Goal: Task Accomplishment & Management: Complete application form

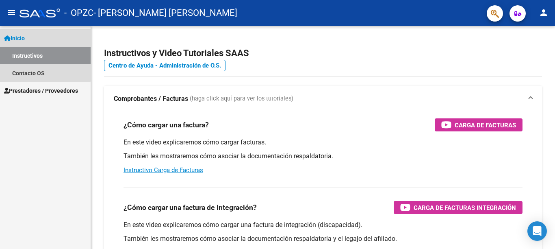
click at [44, 39] on link "Inicio" at bounding box center [45, 37] width 91 height 17
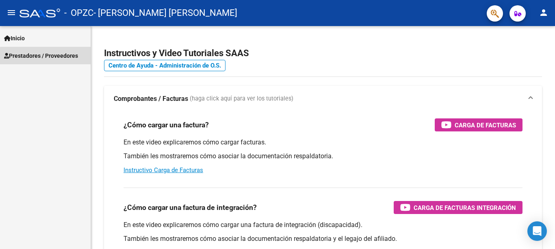
click at [63, 60] on link "Prestadores / Proveedores" at bounding box center [45, 55] width 91 height 17
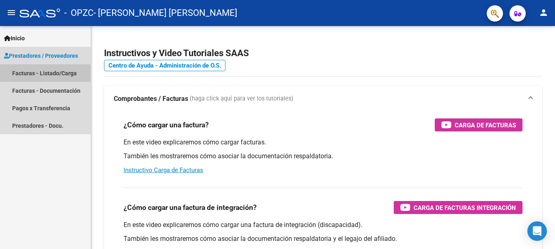
click at [60, 75] on link "Facturas - Listado/Carga" at bounding box center [45, 72] width 91 height 17
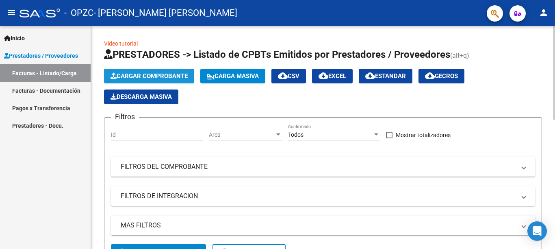
click at [144, 79] on span "Cargar Comprobante" at bounding box center [149, 75] width 77 height 7
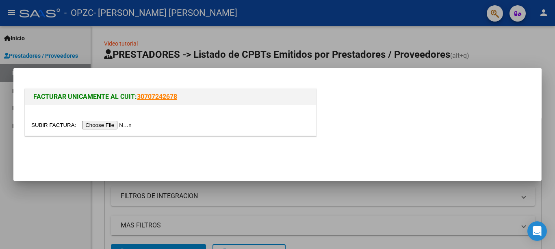
click at [46, 128] on input "file" at bounding box center [82, 125] width 103 height 9
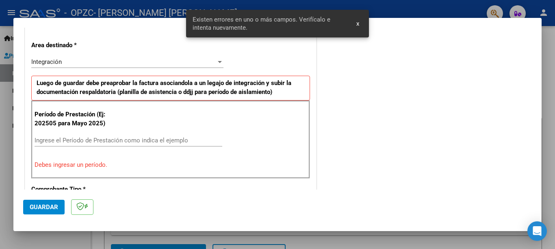
scroll to position [194, 0]
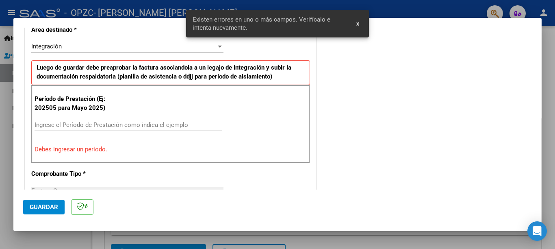
click at [220, 43] on div "Existen errores en uno o más campos. Verifícalo e intenta nuevamente. x" at bounding box center [277, 23] width 203 height 47
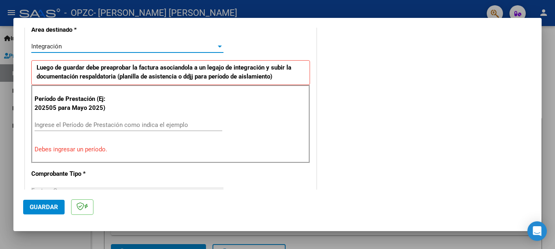
click at [213, 46] on div "Integración" at bounding box center [123, 46] width 185 height 7
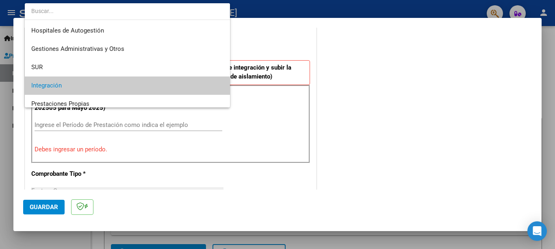
scroll to position [39, 0]
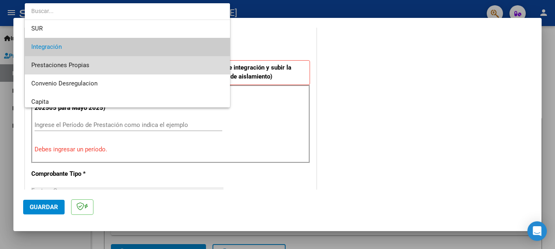
click at [92, 65] on span "Prestaciones Propias" at bounding box center [127, 65] width 192 height 18
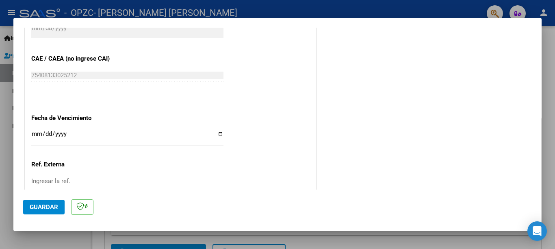
scroll to position [418, 0]
click at [220, 130] on input "Ingresar la fecha" at bounding box center [127, 136] width 192 height 13
type input "[DATE]"
click at [46, 211] on button "Guardar" at bounding box center [43, 207] width 41 height 15
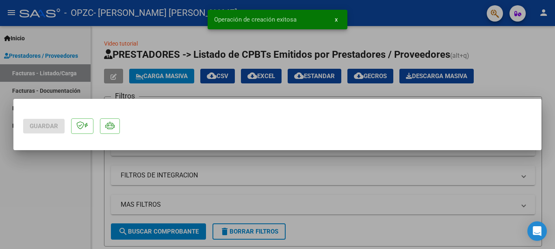
scroll to position [0, 0]
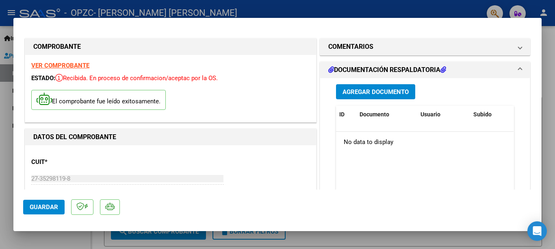
click at [385, 96] on button "Agregar Documento" at bounding box center [375, 91] width 79 height 15
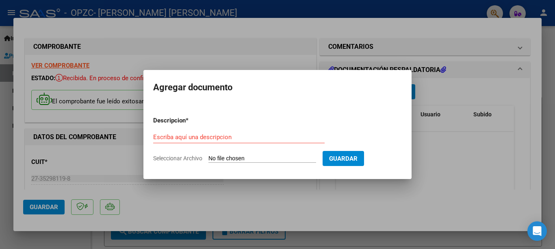
click at [235, 155] on input "Seleccionar Archivo" at bounding box center [263, 159] width 108 height 8
type input "C:\fakepath\septiembreasistenciaIMANOL2025.jpg"
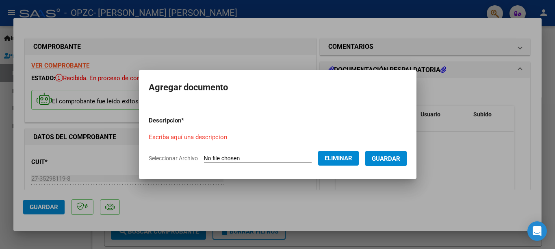
click at [203, 137] on input "Escriba aquí una descripcion" at bounding box center [238, 136] width 178 height 7
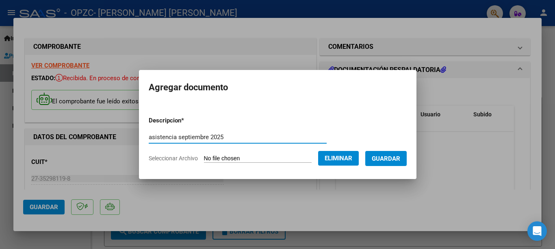
type input "asistencia septiembre 2025"
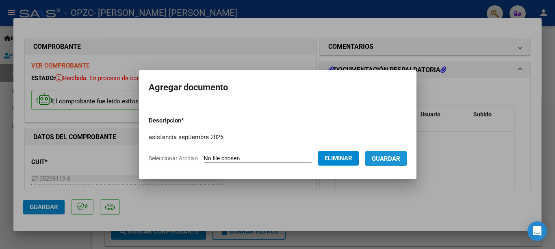
click at [394, 158] on span "Guardar" at bounding box center [386, 158] width 28 height 7
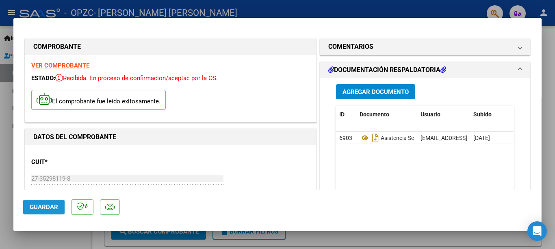
click at [50, 209] on span "Guardar" at bounding box center [44, 206] width 28 height 7
